Goal: Information Seeking & Learning: Learn about a topic

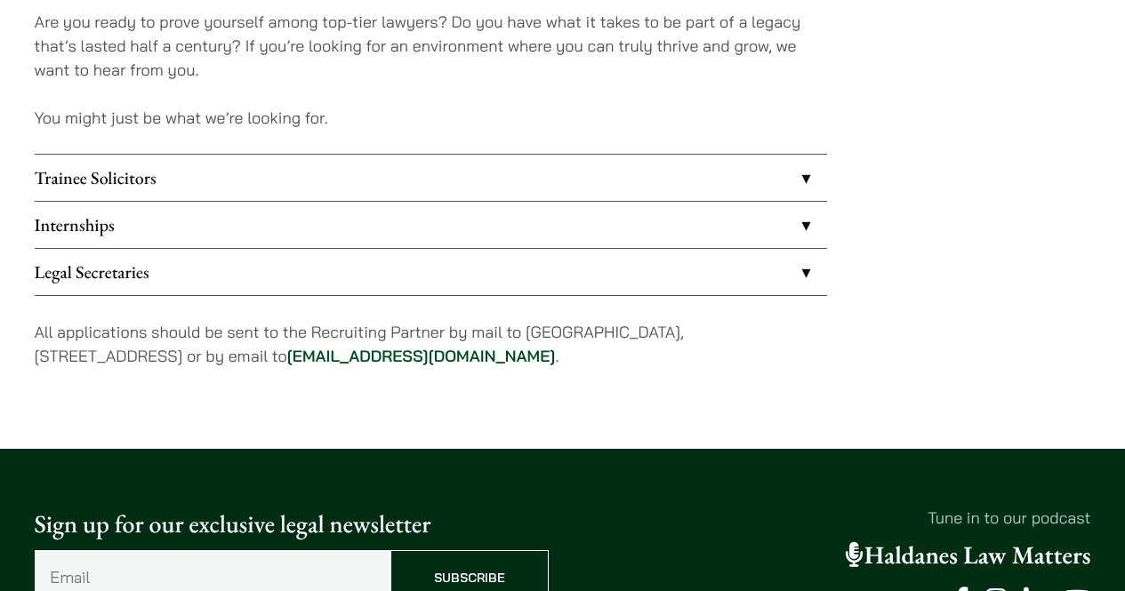
scroll to position [1512, 0]
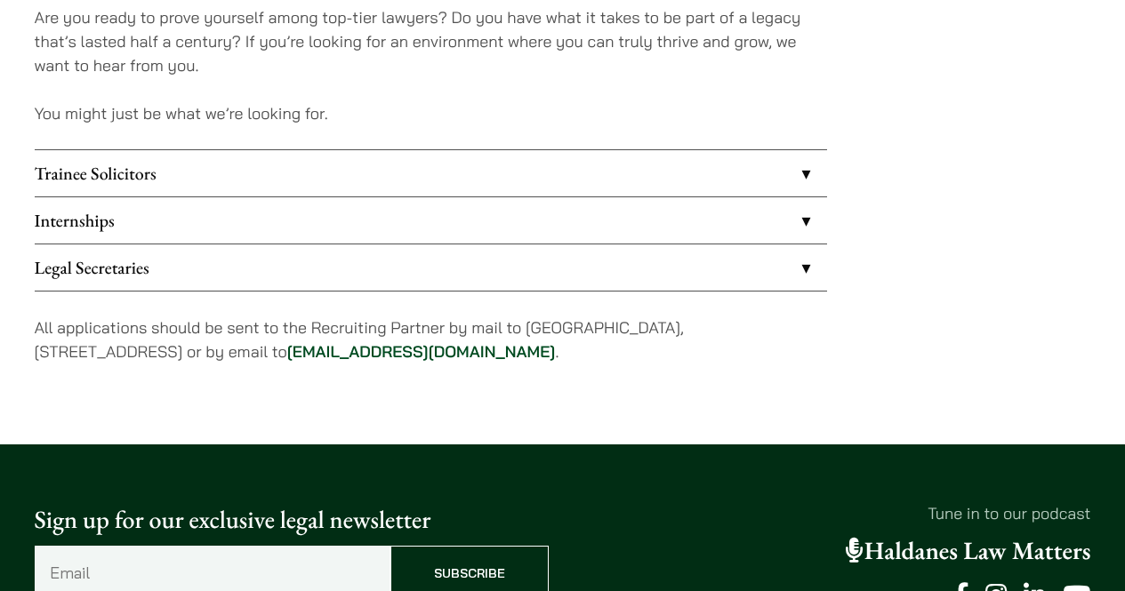
click at [287, 265] on link "Legal Secretaries" at bounding box center [431, 268] width 792 height 46
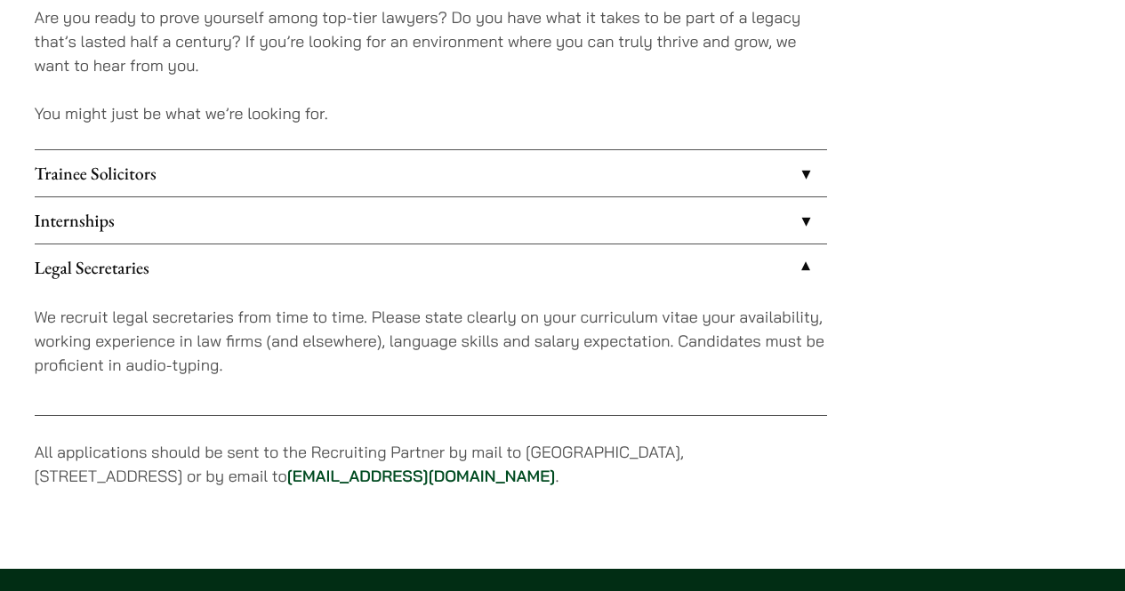
drag, startPoint x: 447, startPoint y: 312, endPoint x: 479, endPoint y: 361, distance: 58.5
click at [449, 319] on p "We recruit legal secretaries from time to time. Please state clearly on your cu…" at bounding box center [431, 341] width 792 height 72
click at [481, 366] on p "We recruit legal secretaries from time to time. Please state clearly on your cu…" at bounding box center [431, 341] width 792 height 72
click at [779, 228] on link "Internships" at bounding box center [431, 220] width 792 height 46
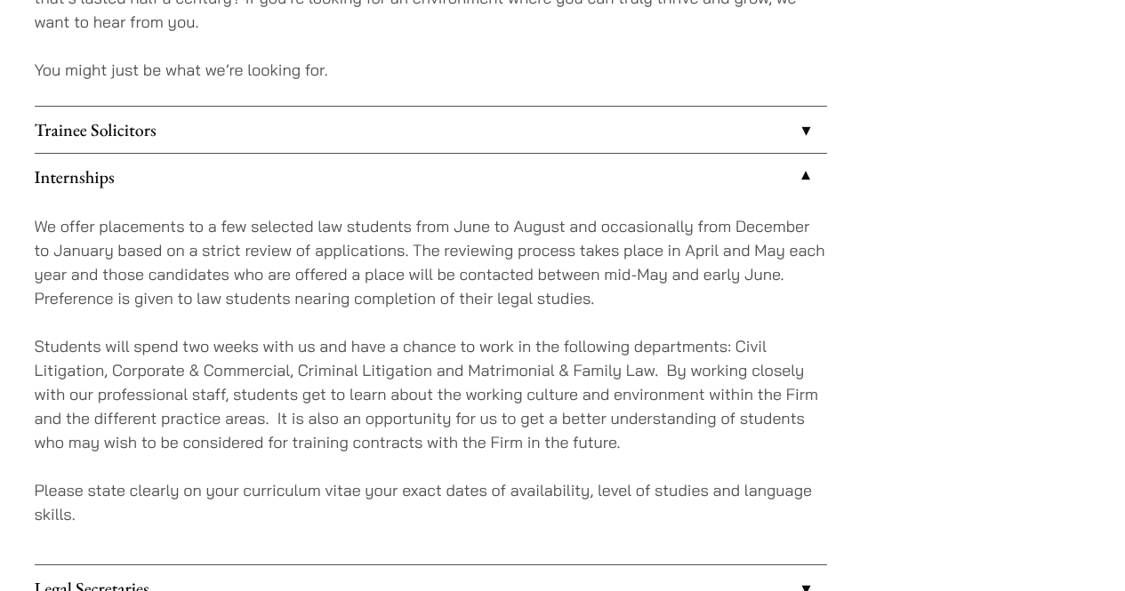
scroll to position [1957, 0]
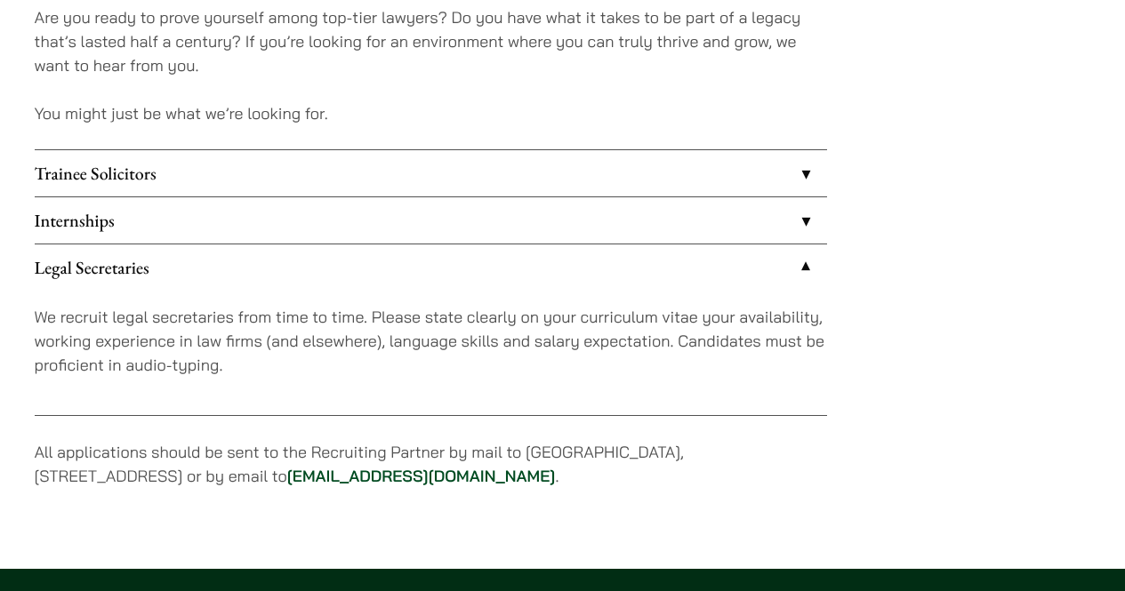
scroll to position [1512, 0]
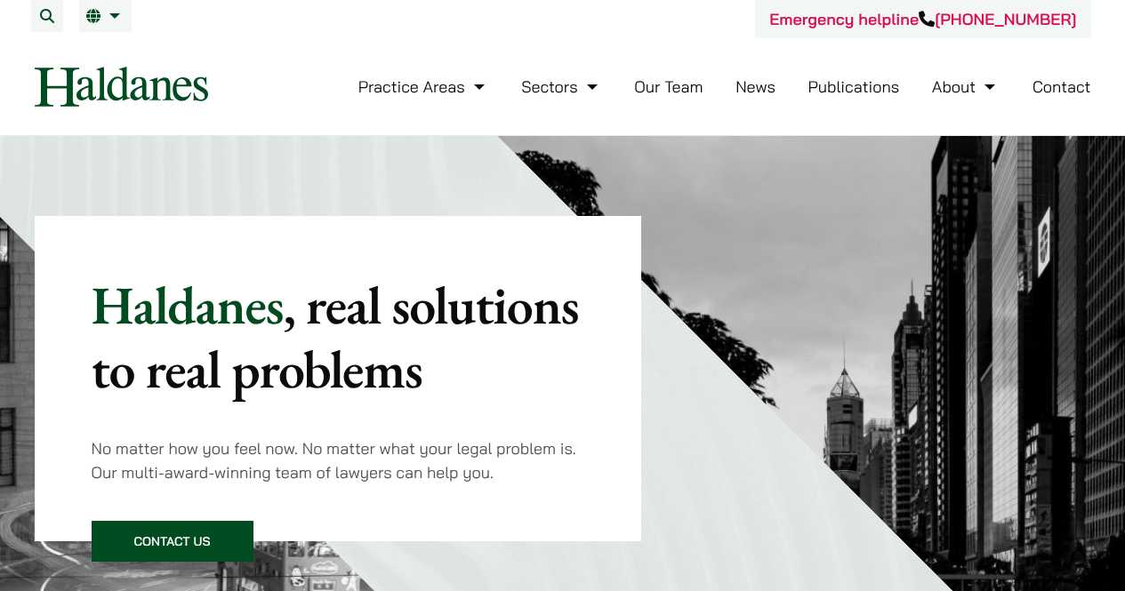
click at [677, 90] on link "Our Team" at bounding box center [668, 86] width 68 height 20
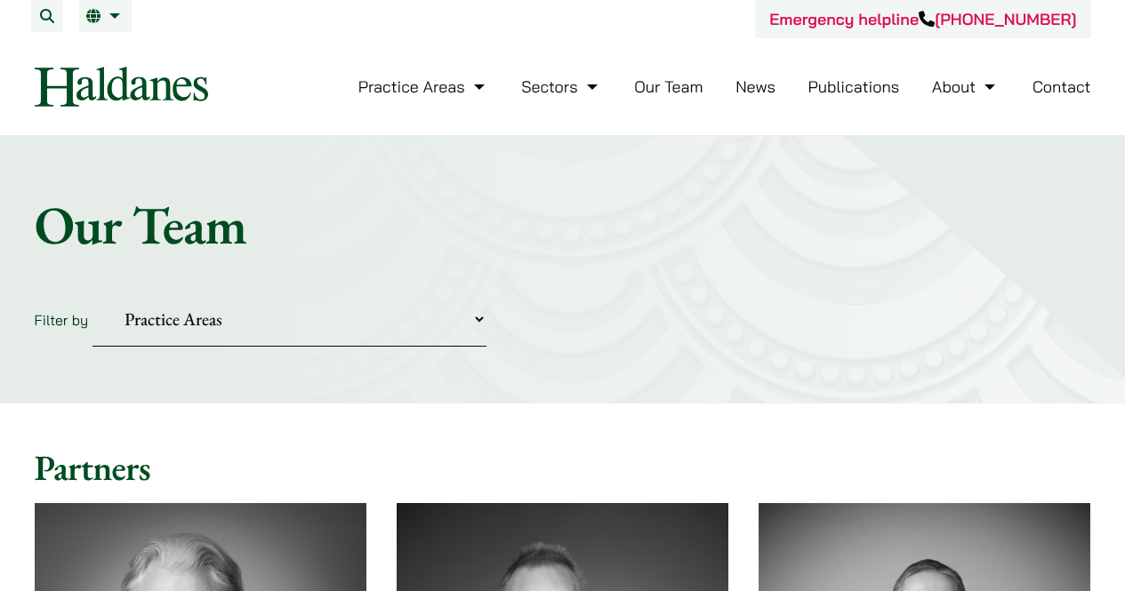
click at [757, 97] on li "News" at bounding box center [756, 87] width 40 height 38
click at [757, 94] on link "News" at bounding box center [756, 86] width 40 height 20
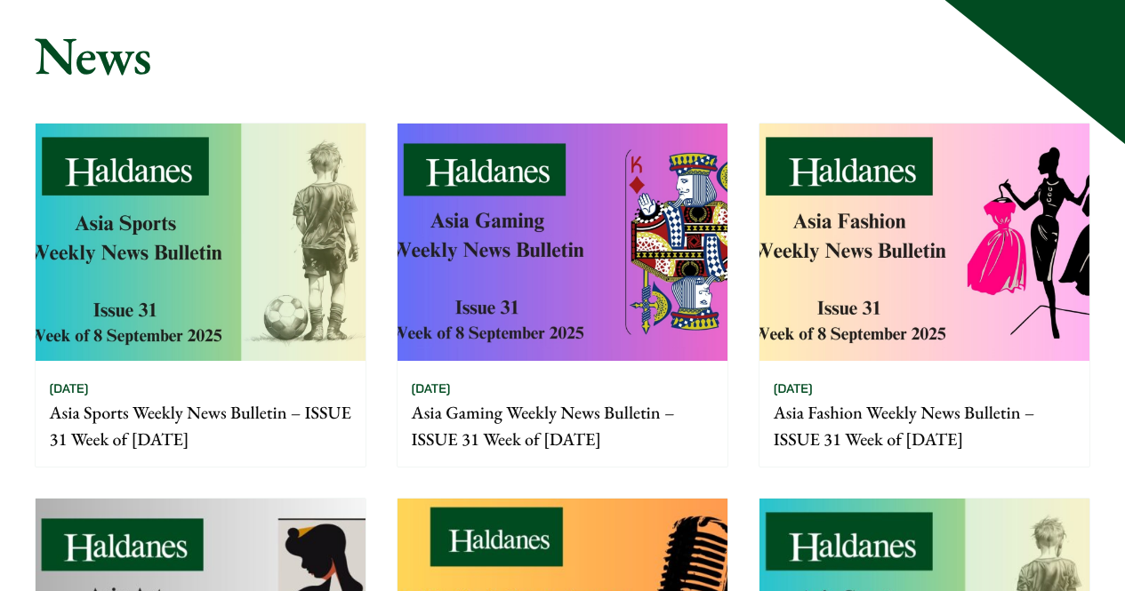
scroll to position [178, 0]
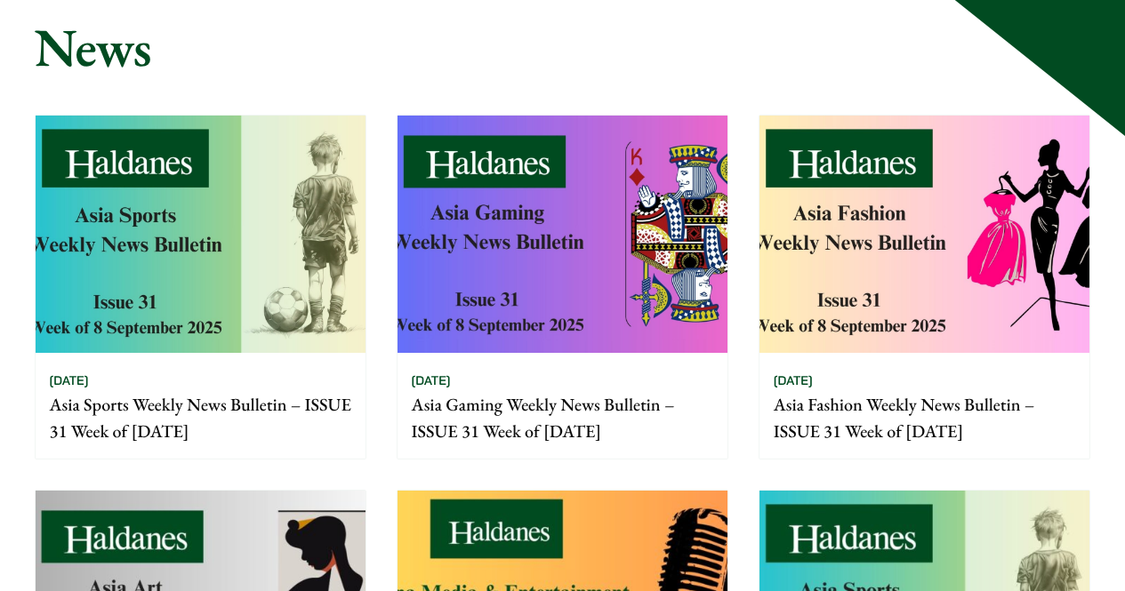
click at [244, 175] on img at bounding box center [201, 234] width 330 height 237
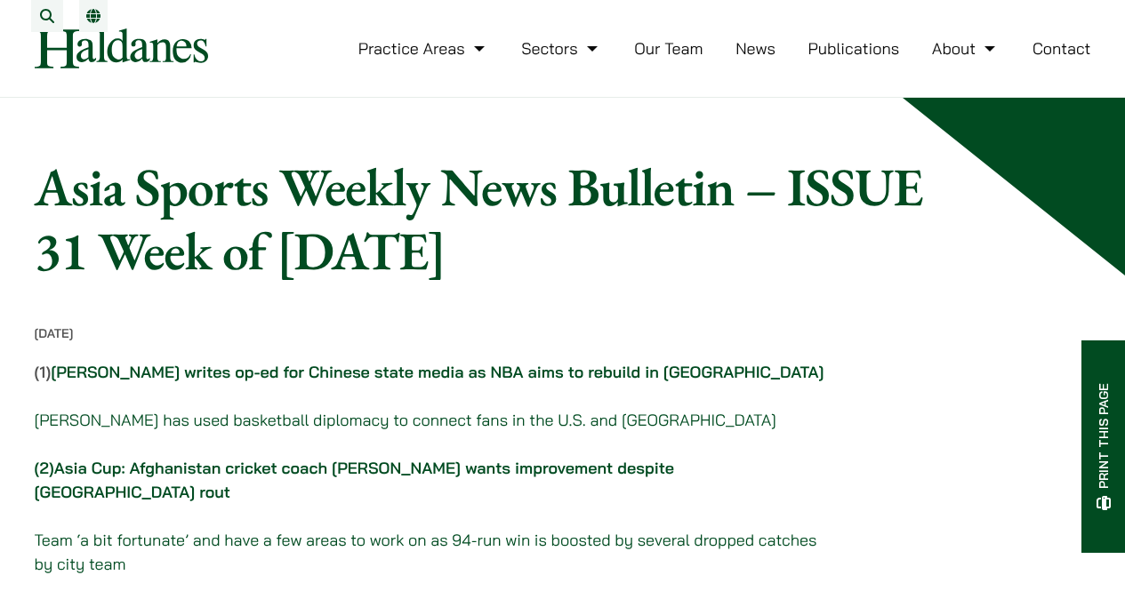
click at [840, 59] on link "Publications" at bounding box center [854, 48] width 92 height 20
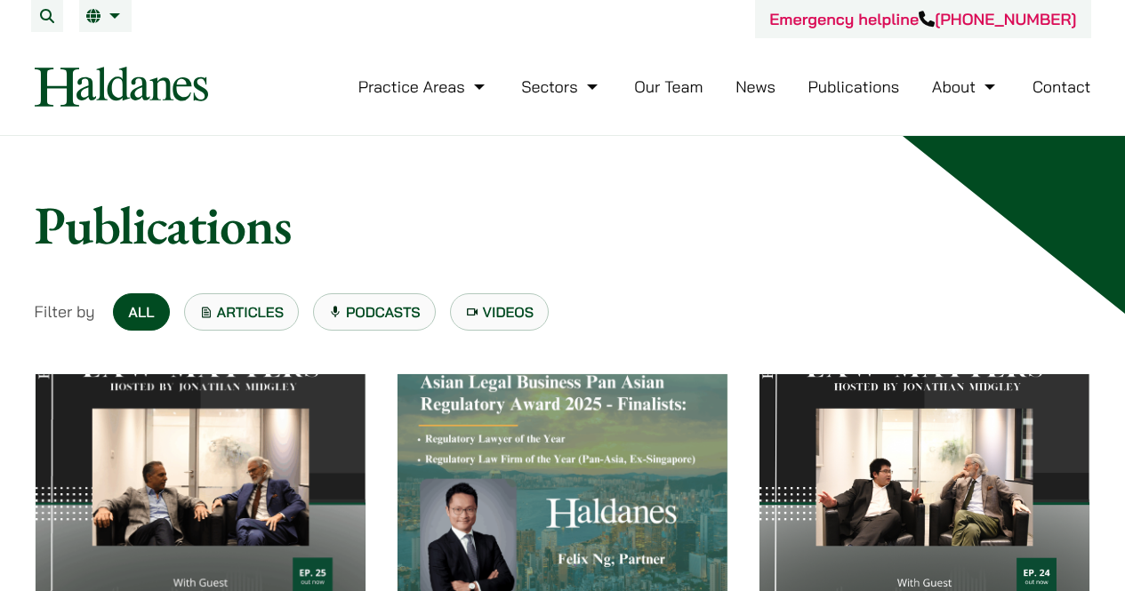
click at [320, 316] on link "Podcasts" at bounding box center [374, 312] width 123 height 37
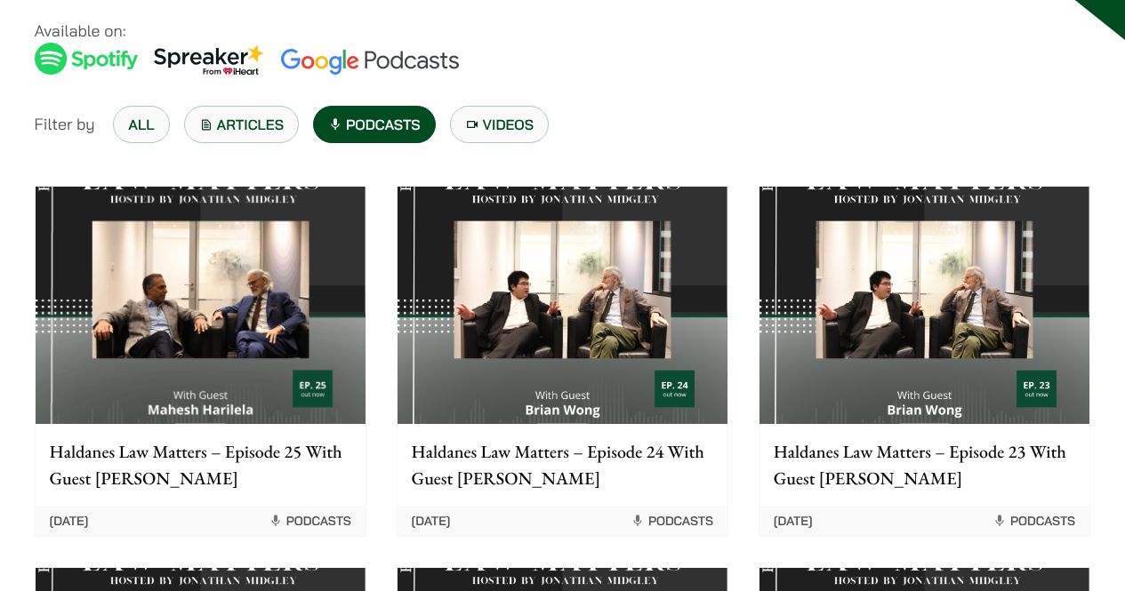
scroll to position [266, 0]
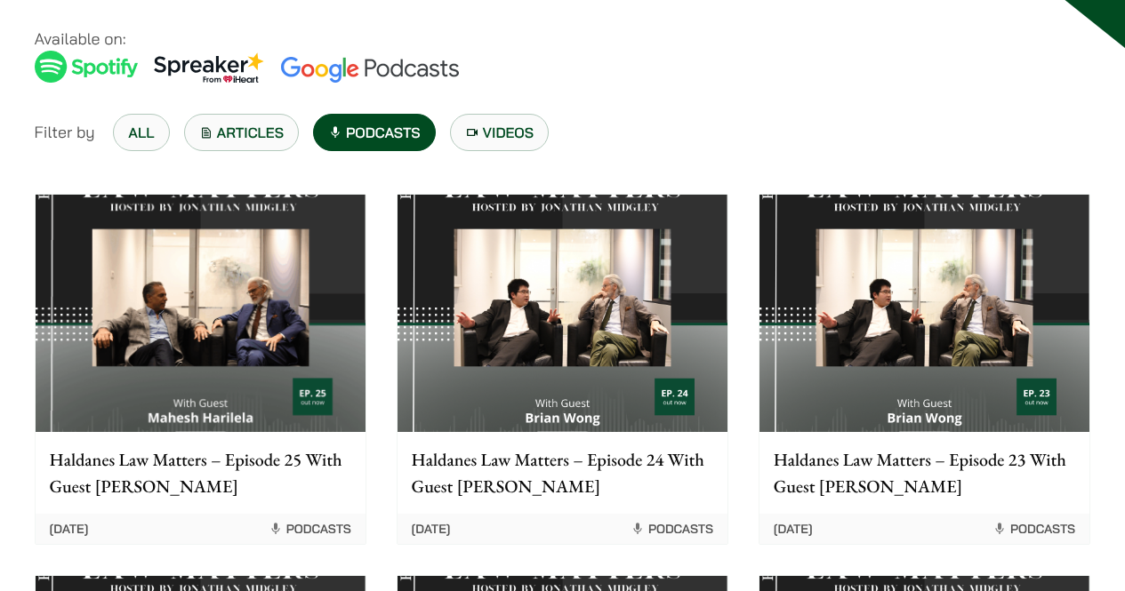
click at [553, 321] on img at bounding box center [563, 313] width 330 height 237
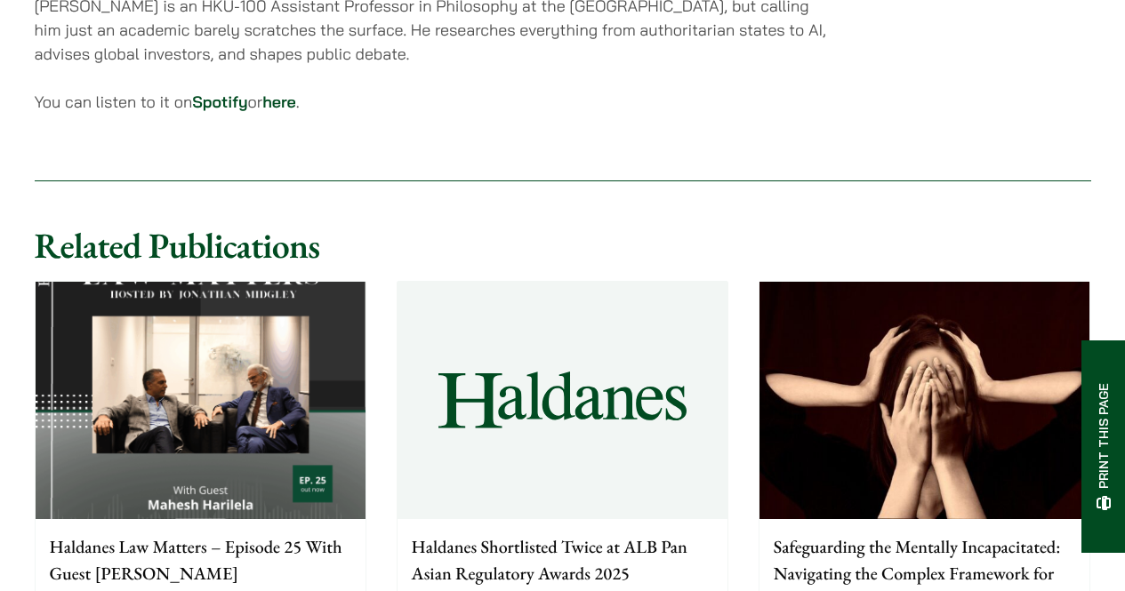
scroll to position [1334, 0]
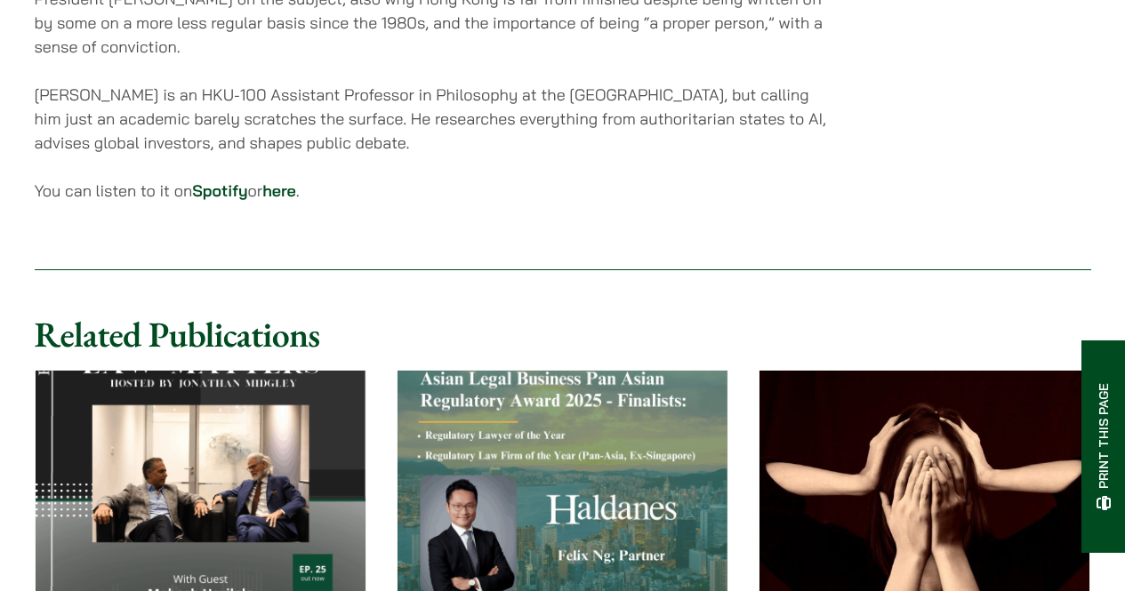
click at [688, 446] on img at bounding box center [563, 489] width 330 height 237
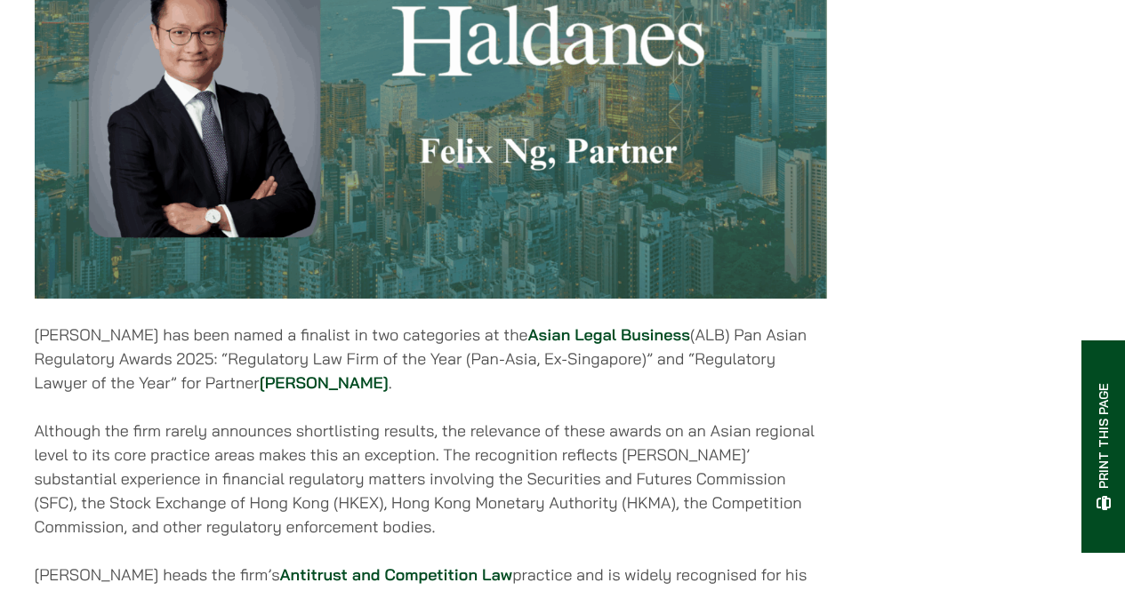
scroll to position [675, 0]
click at [838, 369] on div "[DATE] [PERSON_NAME] has been named a finalist in two categories at the Asian L…" at bounding box center [563, 274] width 1057 height 1248
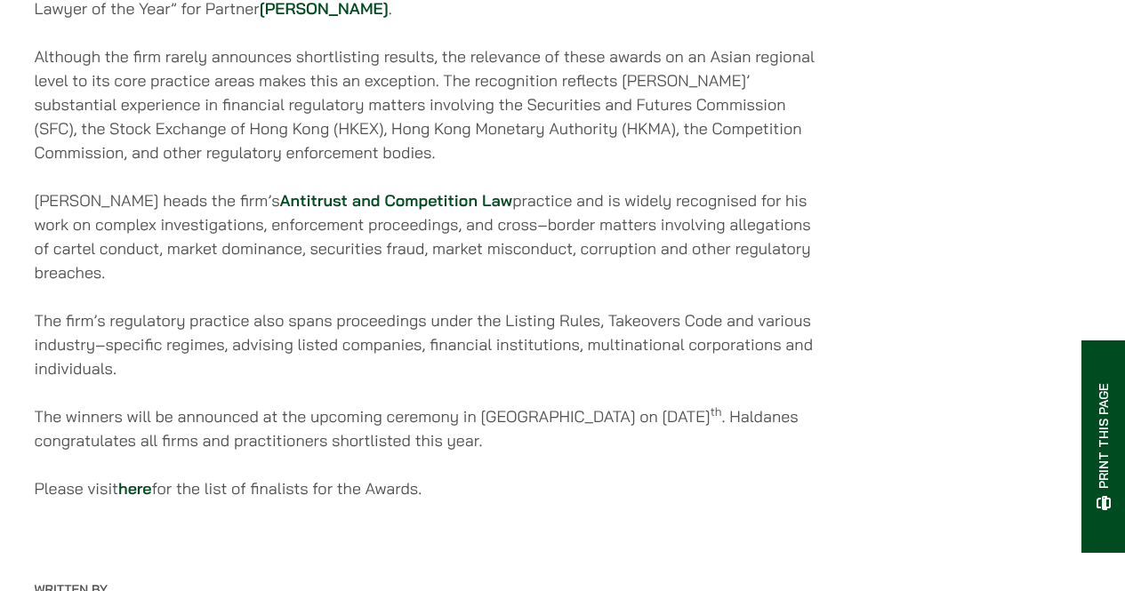
scroll to position [1298, 0]
